Goal: Task Accomplishment & Management: Manage account settings

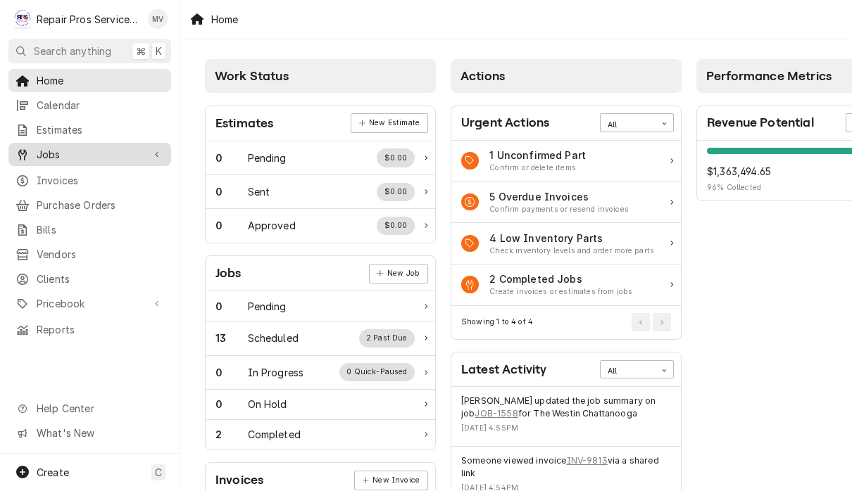
click at [70, 158] on link "Jobs" at bounding box center [89, 155] width 163 height 23
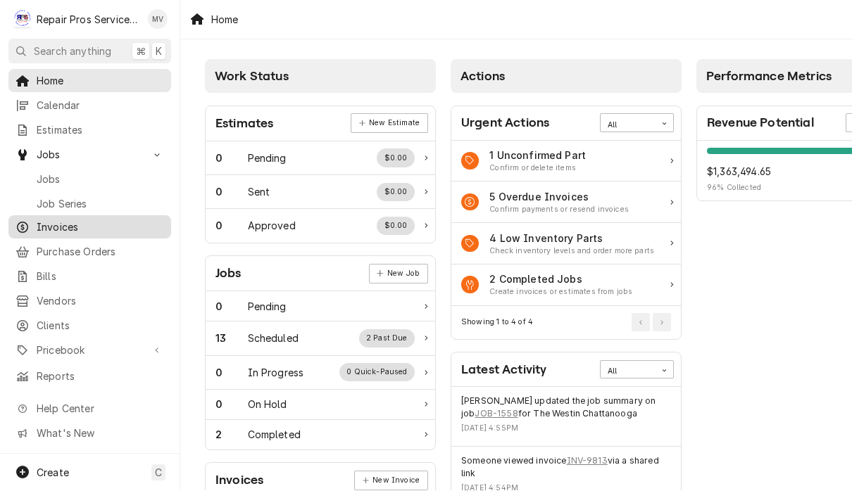
click at [84, 226] on span "Invoices" at bounding box center [100, 227] width 127 height 15
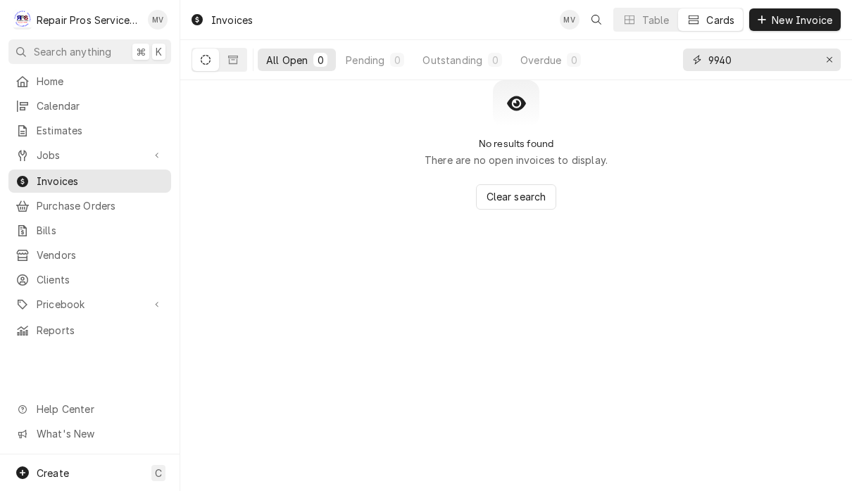
click at [753, 70] on input "9940" at bounding box center [761, 60] width 106 height 23
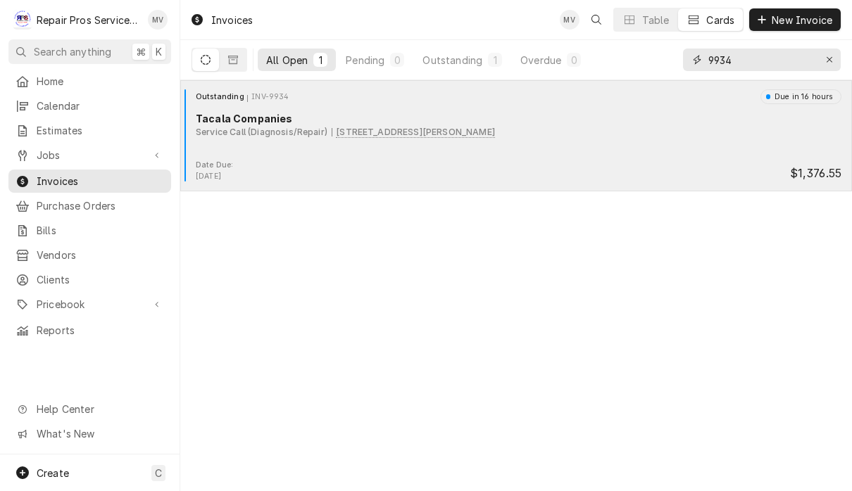
type input "9934"
click at [550, 170] on div "Date Due: Sep 17, 2025 $1,376.55" at bounding box center [516, 171] width 660 height 23
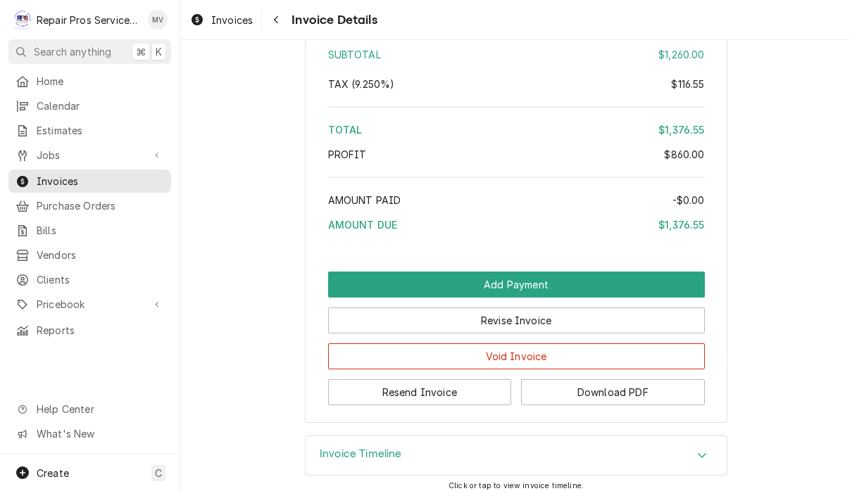
scroll to position [2692, 0]
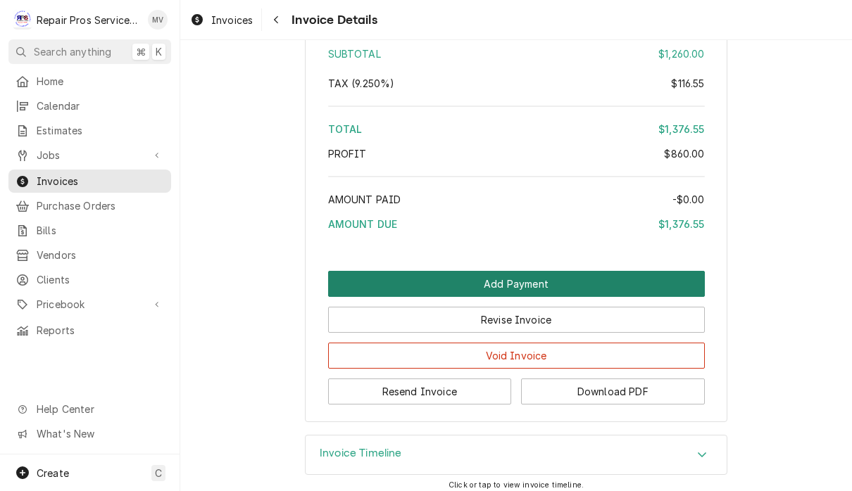
click at [624, 297] on button "Add Payment" at bounding box center [516, 284] width 377 height 26
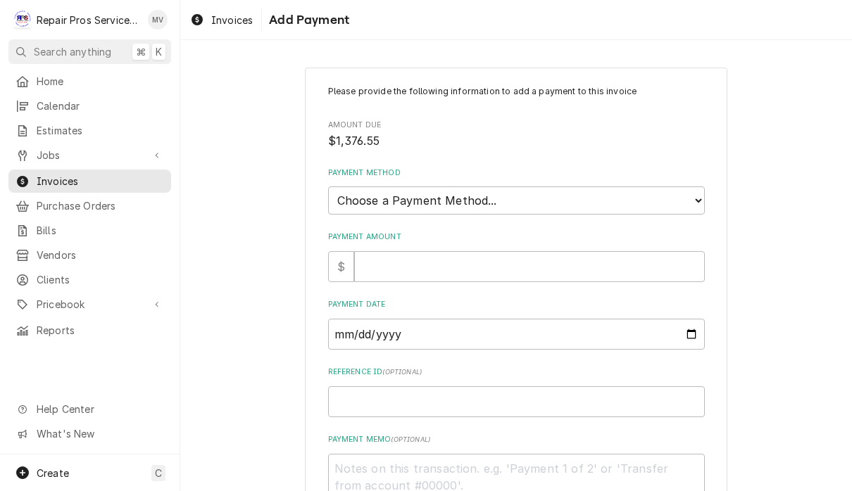
click at [612, 191] on select "Choose a Payment Method... Cash Check Credit/Debit Card ACH/eCheck Other" at bounding box center [516, 201] width 377 height 28
select select "2"
click at [551, 262] on input "Payment Amount" at bounding box center [529, 266] width 350 height 31
type textarea "x"
type input "1"
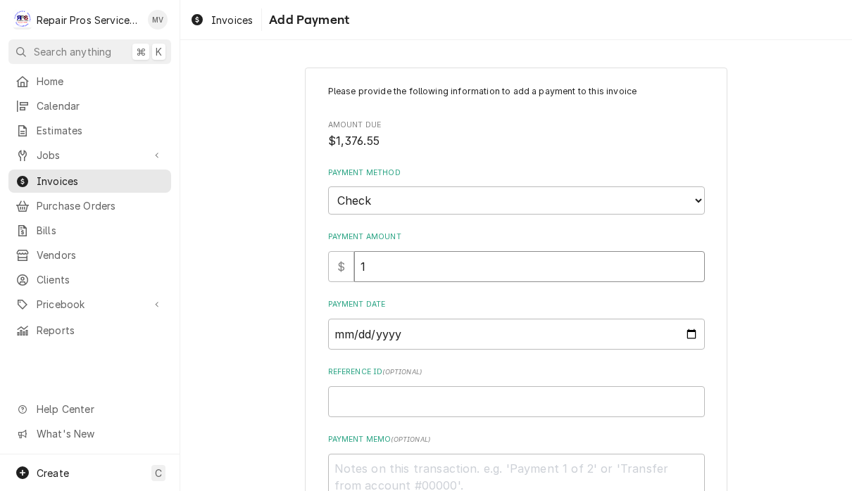
type textarea "x"
type input "13"
type textarea "x"
type input "137"
type textarea "x"
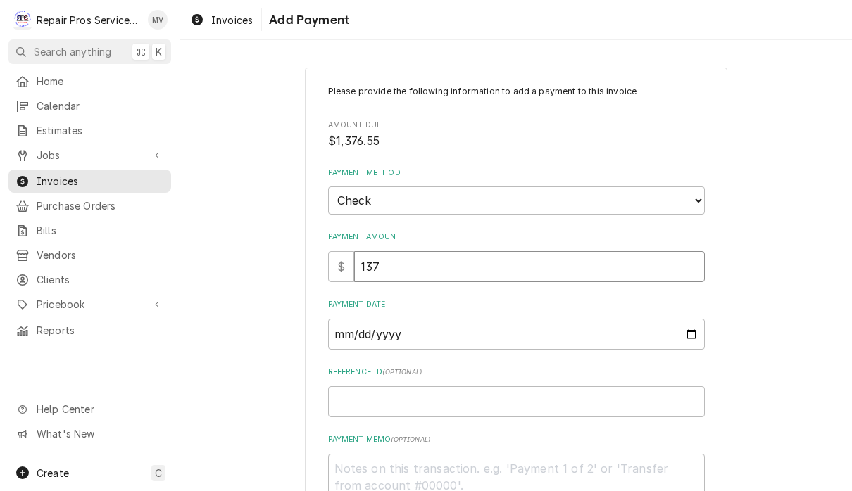
type input "1376"
type textarea "x"
type input "1376.5"
type textarea "x"
type input "1376.55"
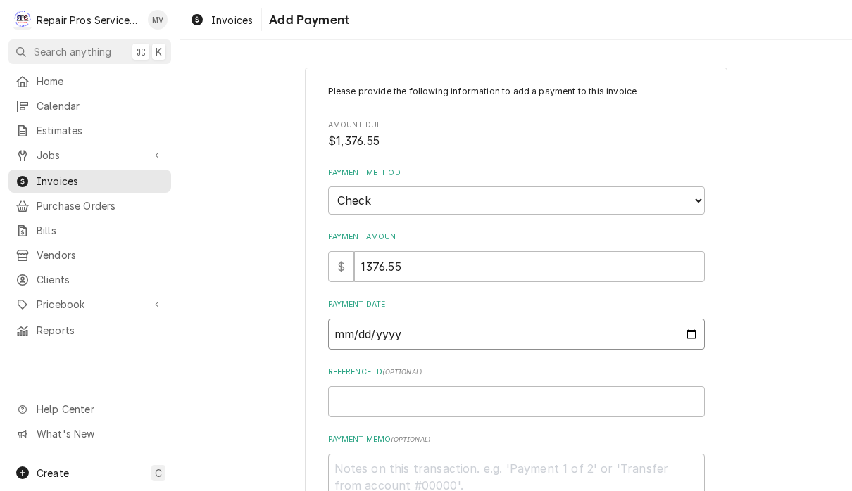
click at [427, 339] on input "Payment Date" at bounding box center [516, 334] width 377 height 31
type input "2025-09-16"
type textarea "x"
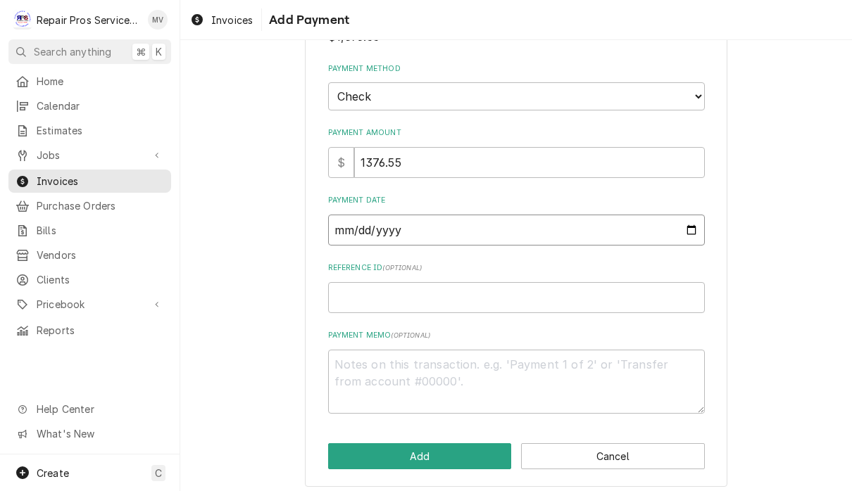
scroll to position [103, 0]
click at [514, 224] on input "2025-09-16" at bounding box center [516, 230] width 377 height 31
type input "2025-09-15"
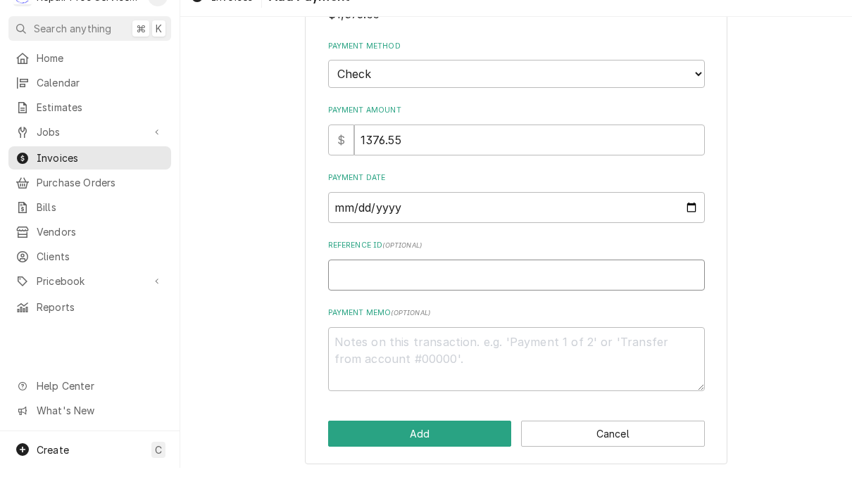
click at [554, 283] on input "Reference ID ( optional )" at bounding box center [516, 298] width 377 height 31
type textarea "x"
type input "9"
type textarea "x"
type input "99"
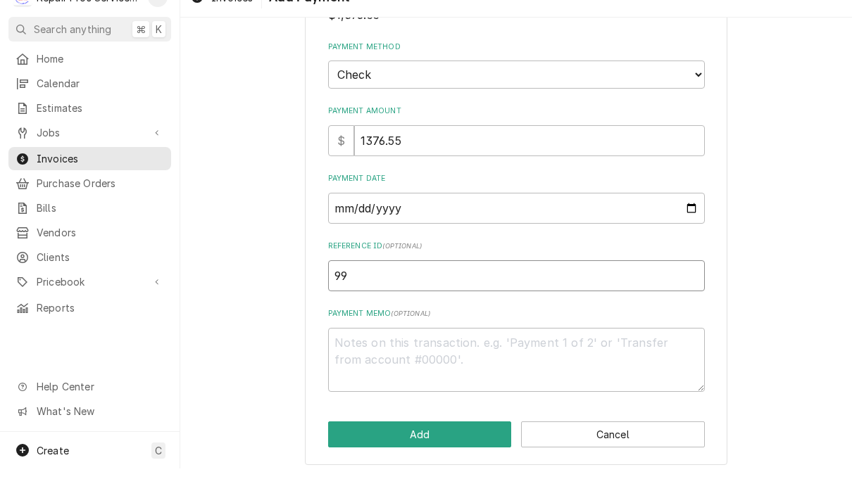
type textarea "x"
type input "993"
type textarea "x"
type input "9934"
click at [375, 350] on textarea "Payment Memo ( optional )" at bounding box center [516, 382] width 377 height 64
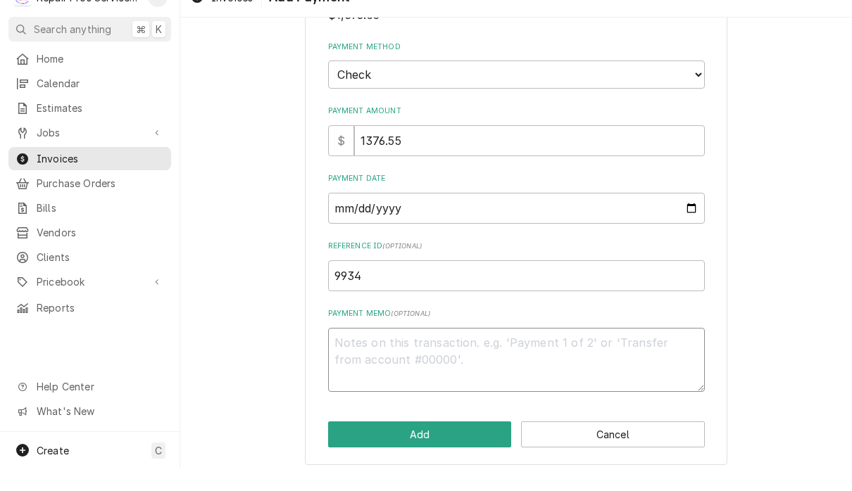
type textarea "x"
type textarea "8"
type textarea "x"
type textarea "85"
type textarea "x"
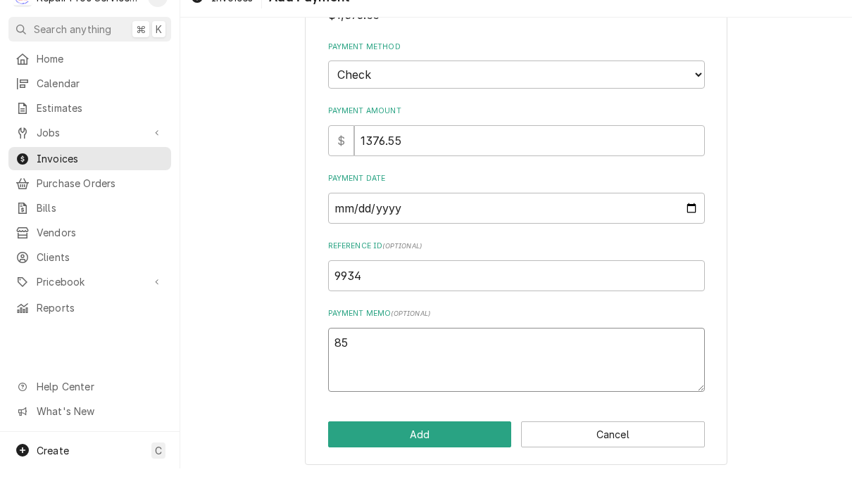
type textarea "853"
type textarea "x"
type textarea "8533"
type textarea "x"
type textarea "85331"
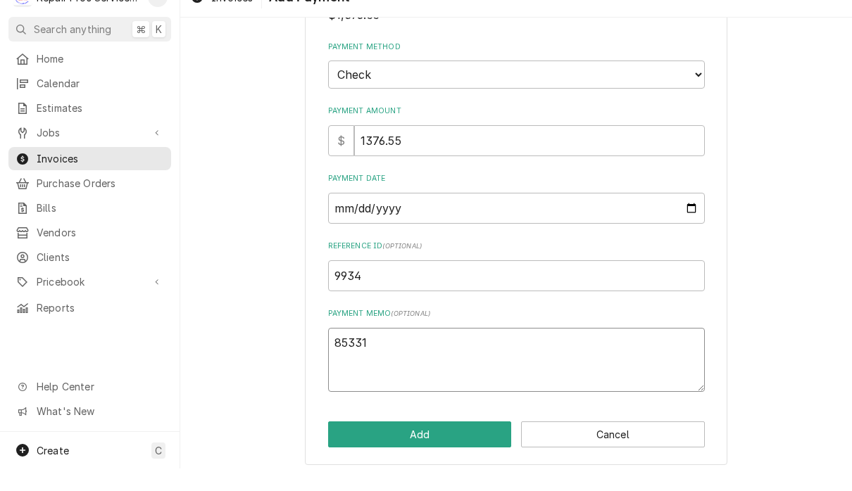
type textarea "x"
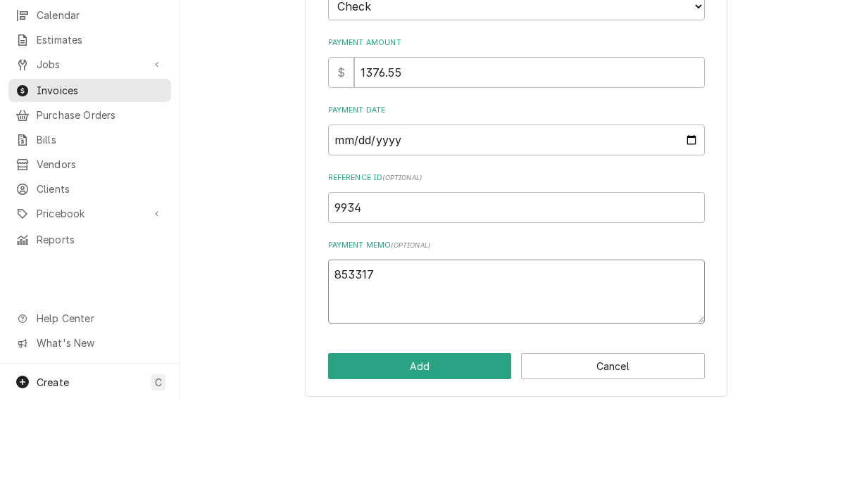
scroll to position [1, 0]
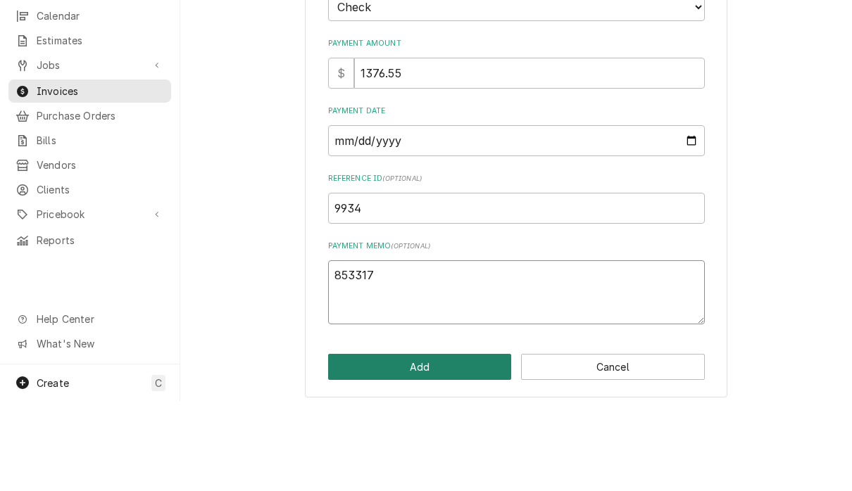
type textarea "853317"
click at [462, 444] on button "Add" at bounding box center [420, 457] width 184 height 26
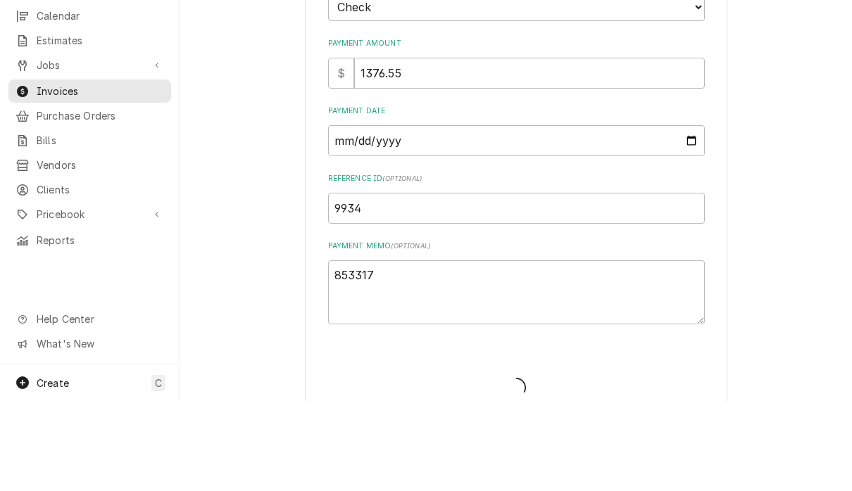
type textarea "x"
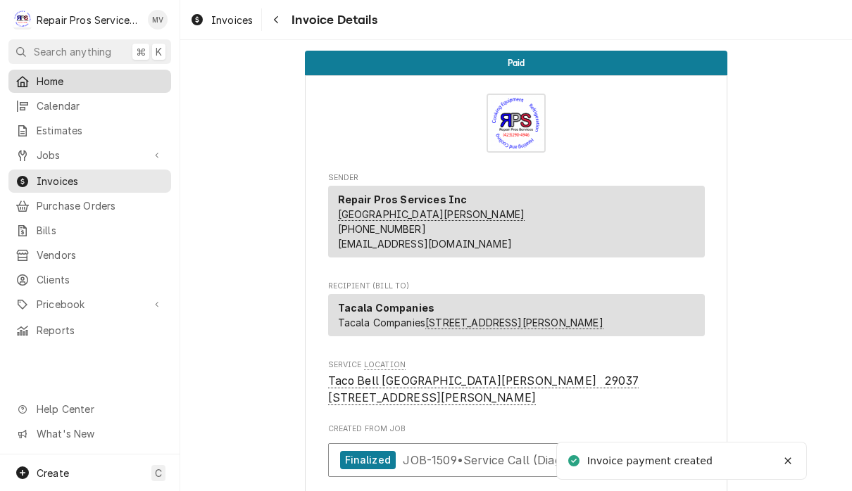
click at [64, 81] on span "Home" at bounding box center [100, 81] width 127 height 15
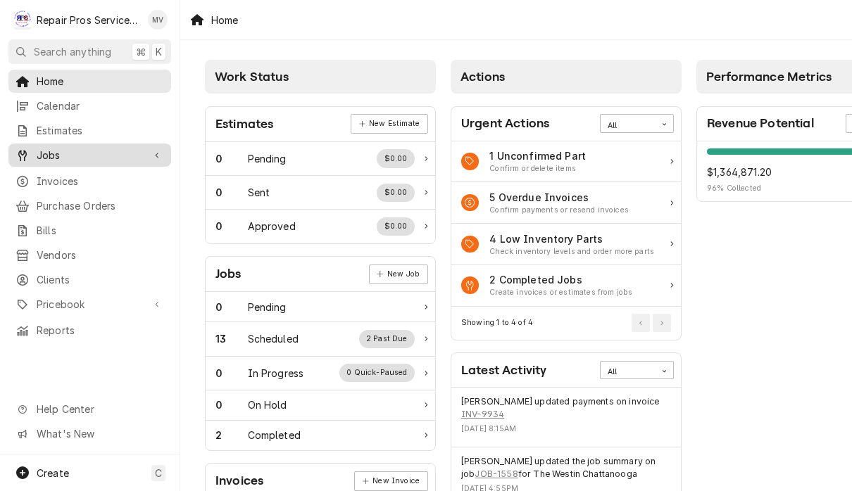
click at [63, 154] on span "Jobs" at bounding box center [90, 155] width 106 height 15
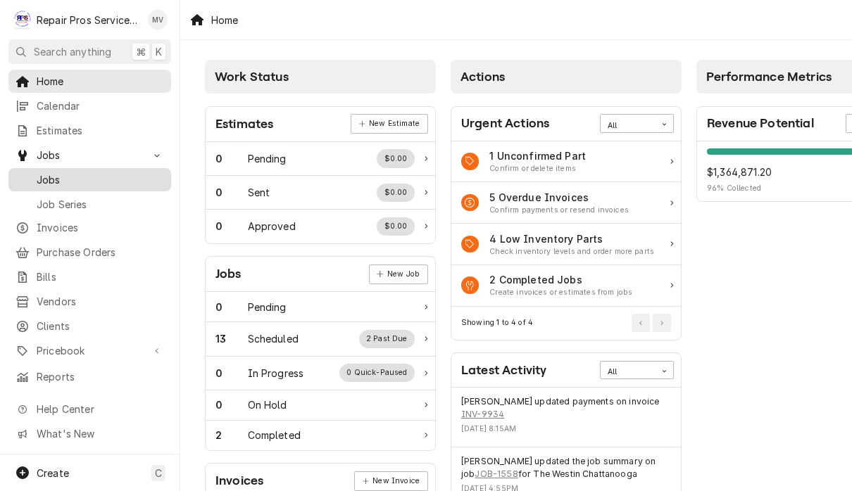
click at [113, 181] on span "Jobs" at bounding box center [100, 179] width 127 height 15
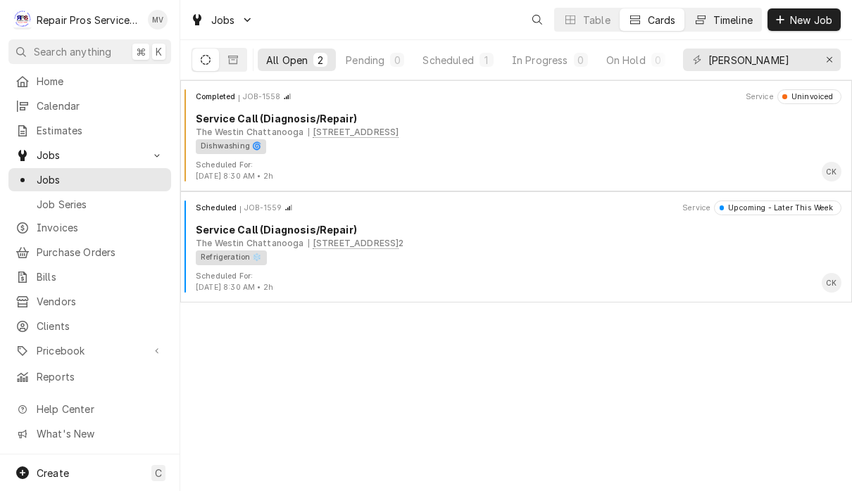
click at [732, 23] on div "Timeline" at bounding box center [732, 20] width 39 height 15
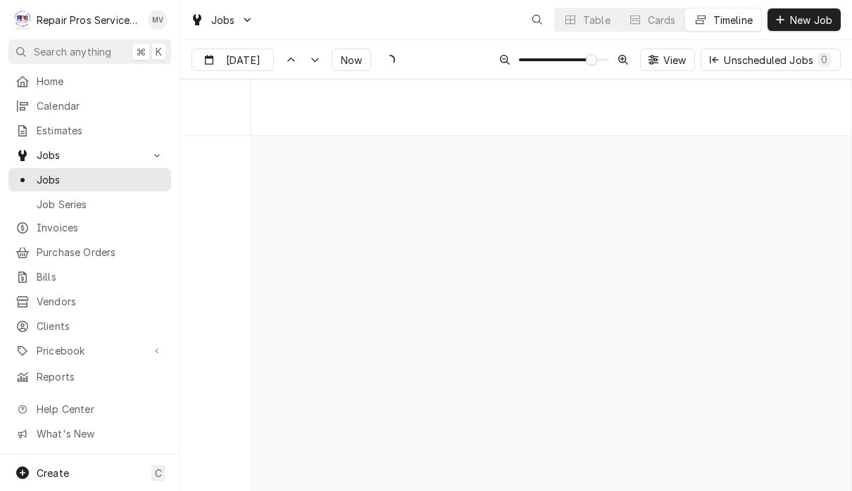
scroll to position [7624, 0]
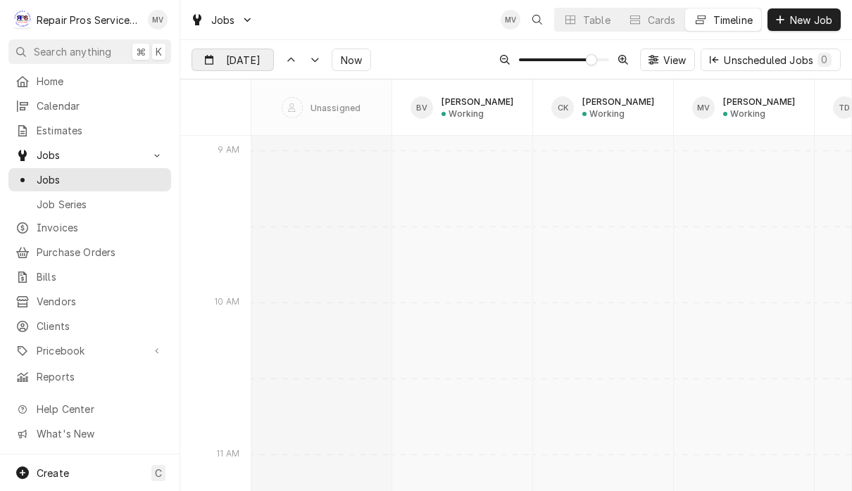
click at [245, 62] on input "Sep 10" at bounding box center [222, 62] width 61 height 27
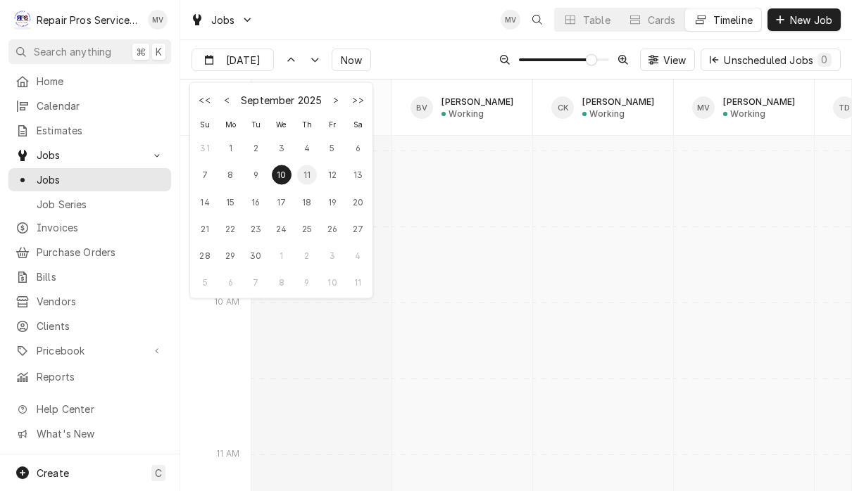
click at [310, 172] on div "11" at bounding box center [307, 175] width 20 height 20
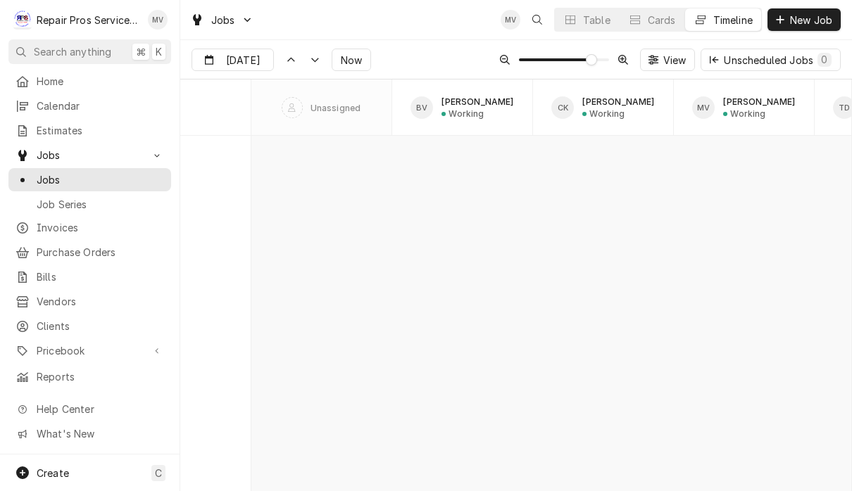
scroll to position [10977, 0]
click at [246, 62] on input "Sep 11" at bounding box center [222, 62] width 61 height 27
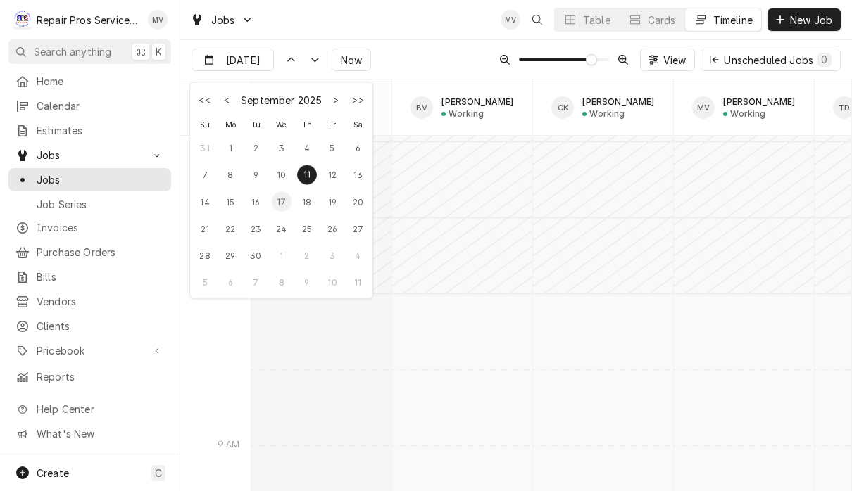
click at [282, 202] on div "17" at bounding box center [282, 201] width 20 height 20
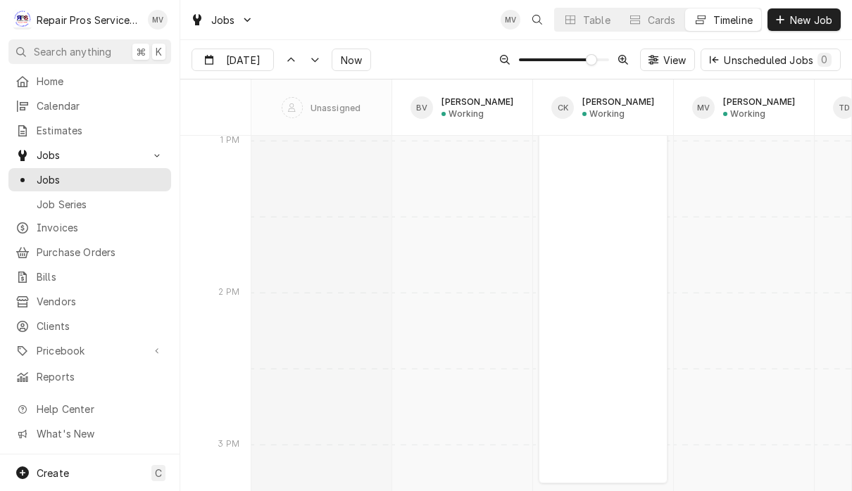
scroll to position [8661, 0]
click at [220, 53] on input "Sep 17" at bounding box center [222, 62] width 61 height 27
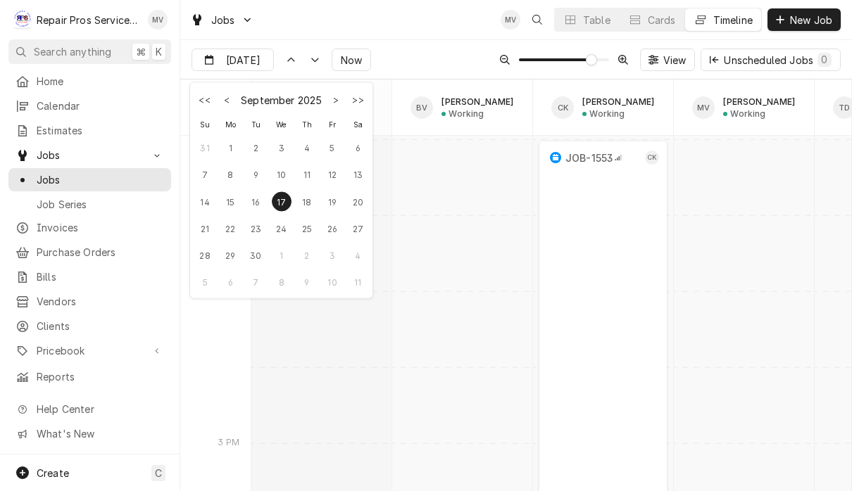
click at [293, 196] on div "17" at bounding box center [281, 201] width 25 height 20
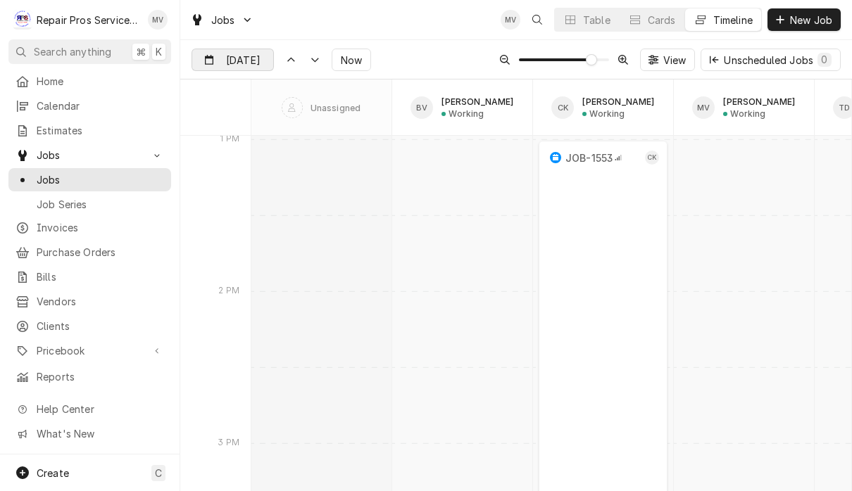
click at [253, 67] on div "Dynamic Content Wrapper" at bounding box center [263, 60] width 20 height 23
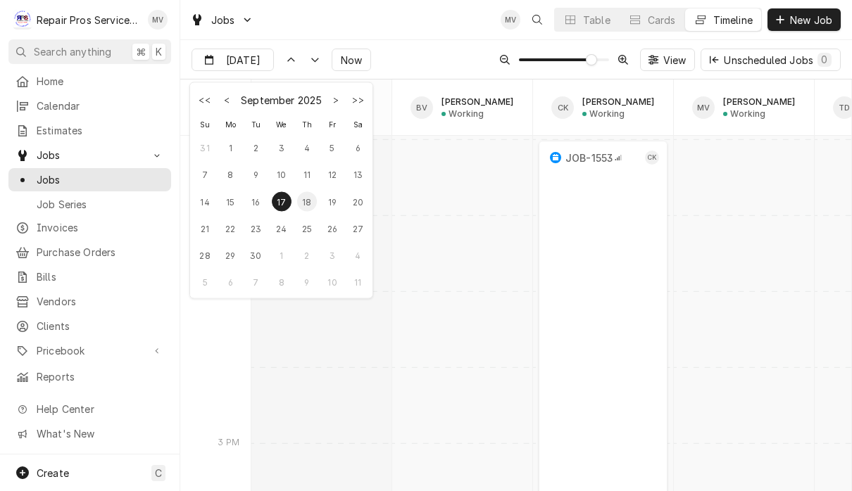
click at [304, 198] on div "18" at bounding box center [307, 201] width 20 height 20
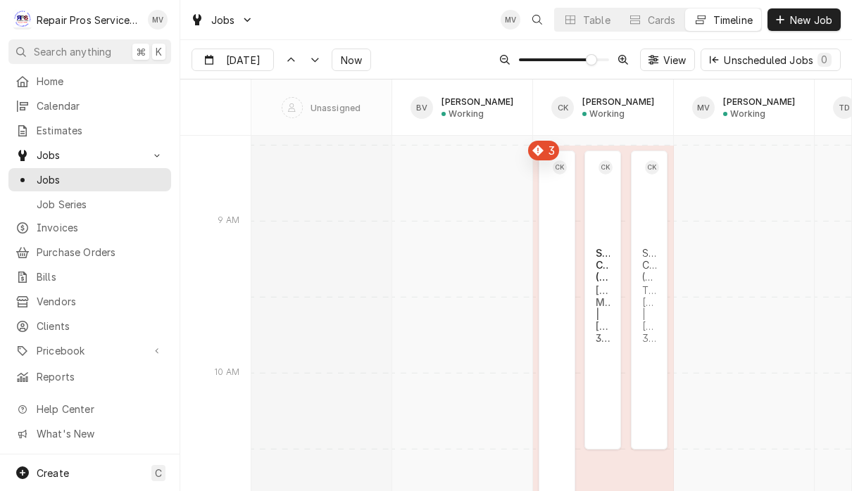
scroll to position [11620, 0]
click at [249, 56] on input "Sep 18" at bounding box center [222, 62] width 61 height 27
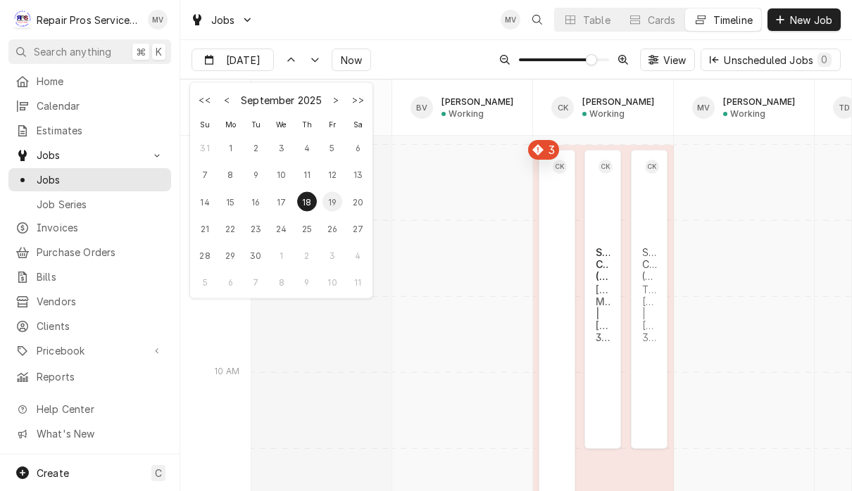
click at [330, 202] on div "19" at bounding box center [332, 201] width 20 height 20
type input "Sep 19"
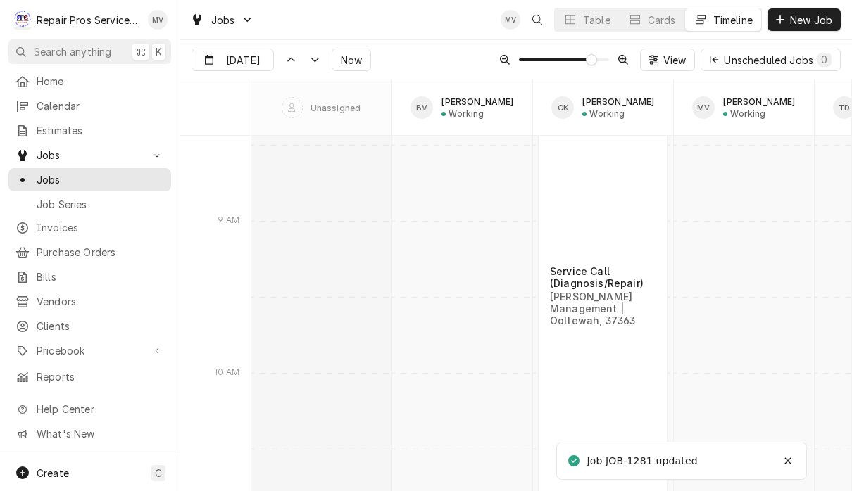
scroll to position [15284, 0]
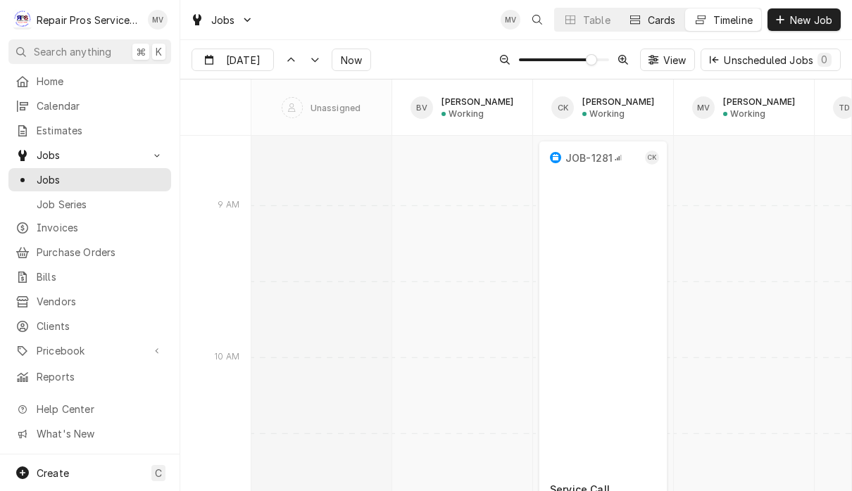
click at [659, 25] on div "Cards" at bounding box center [661, 20] width 28 height 15
